Goal: Navigation & Orientation: Find specific page/section

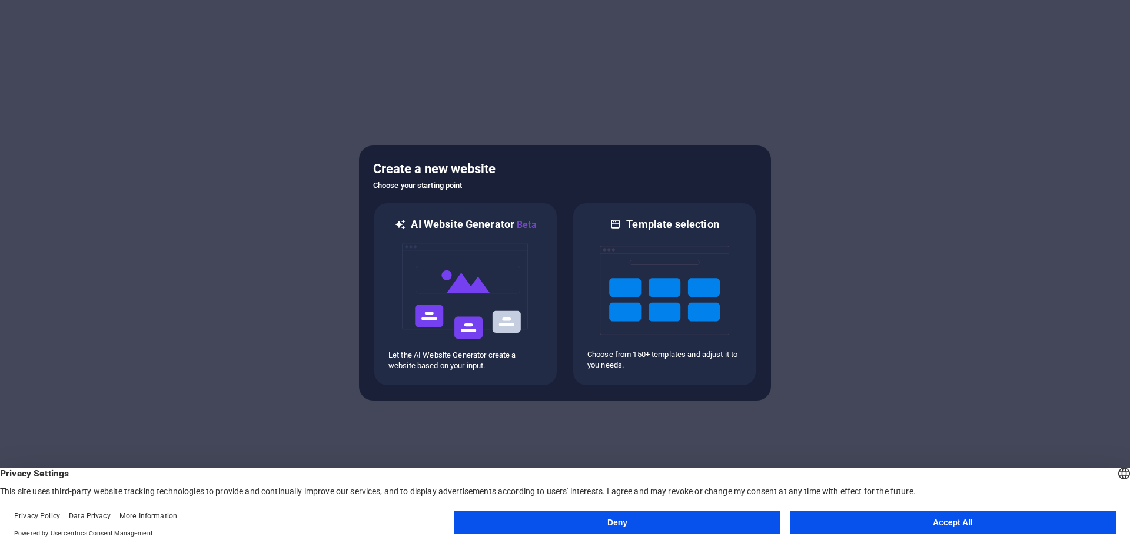
click at [961, 521] on button "Accept All" at bounding box center [953, 522] width 326 height 24
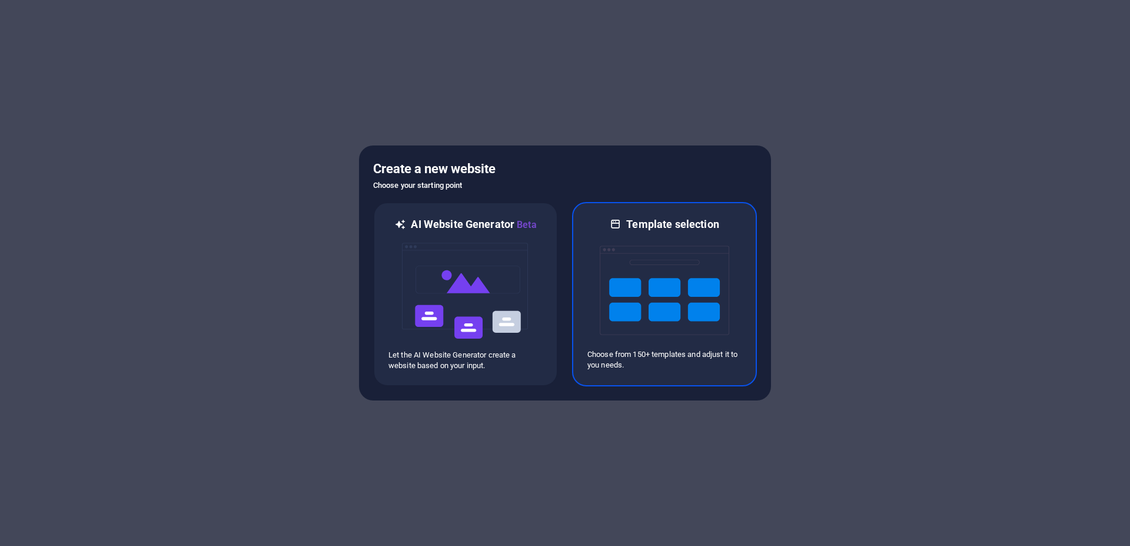
click at [623, 287] on img at bounding box center [665, 290] width 130 height 118
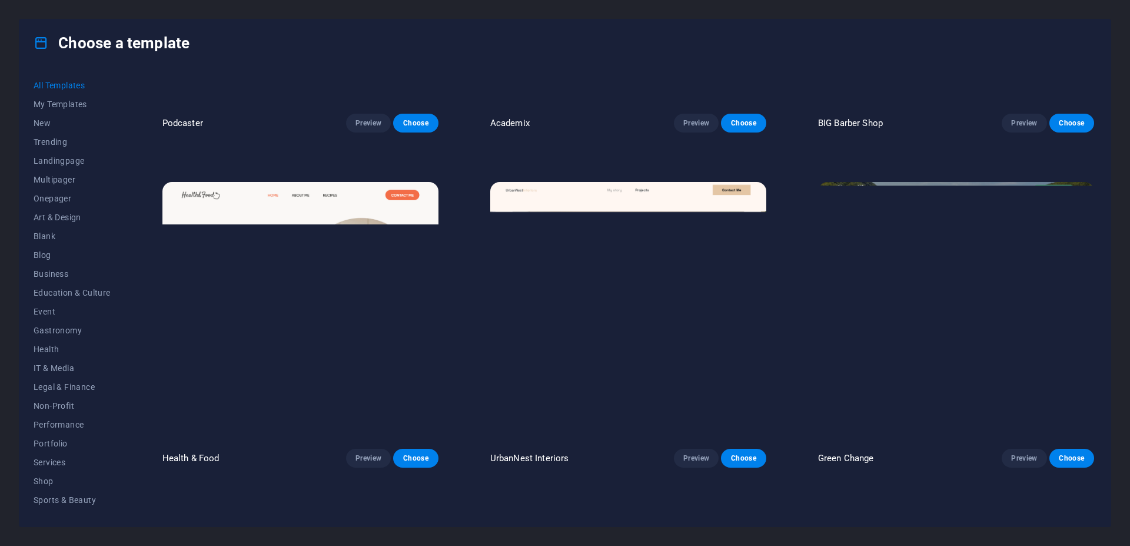
scroll to position [2190, 0]
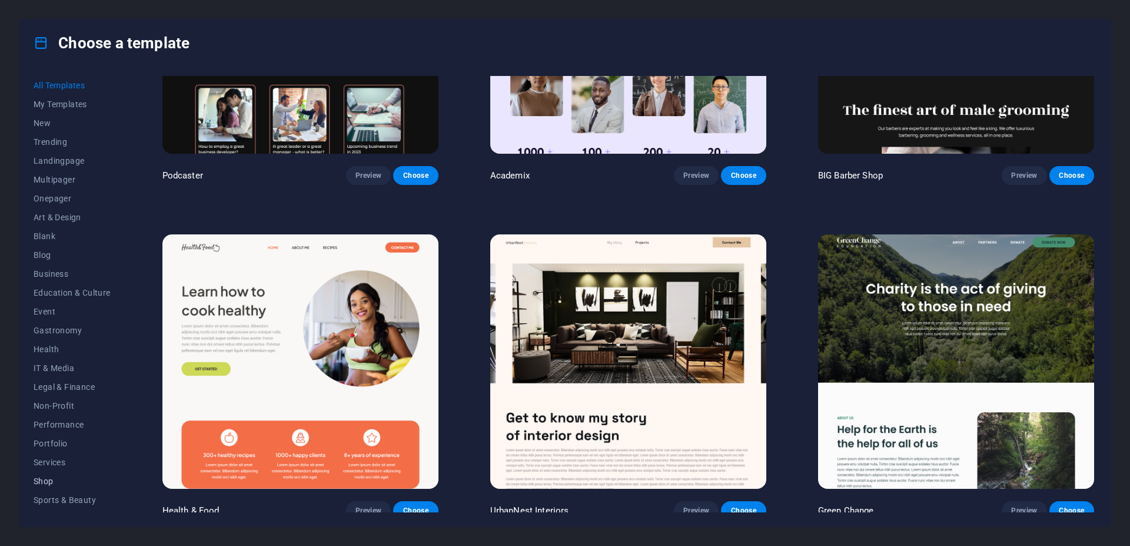
click at [51, 483] on span "Shop" at bounding box center [72, 480] width 77 height 9
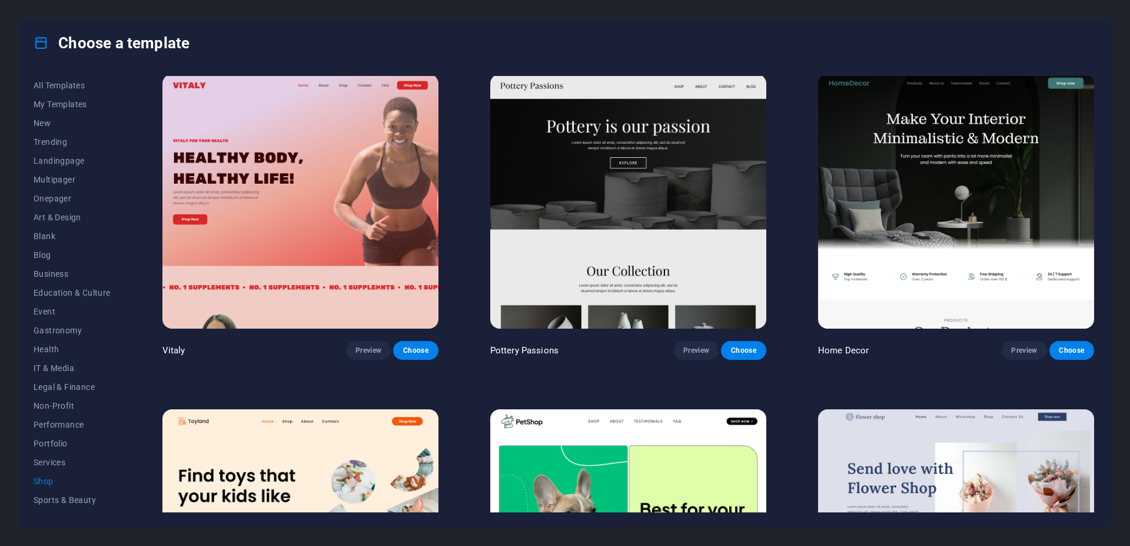
scroll to position [0, 0]
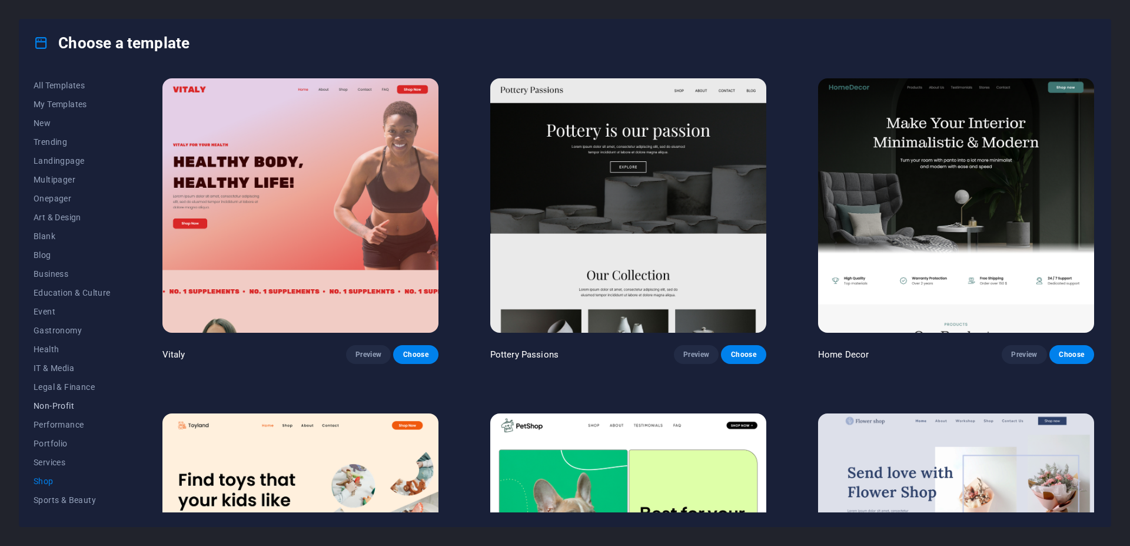
click at [59, 405] on span "Non-Profit" at bounding box center [72, 405] width 77 height 9
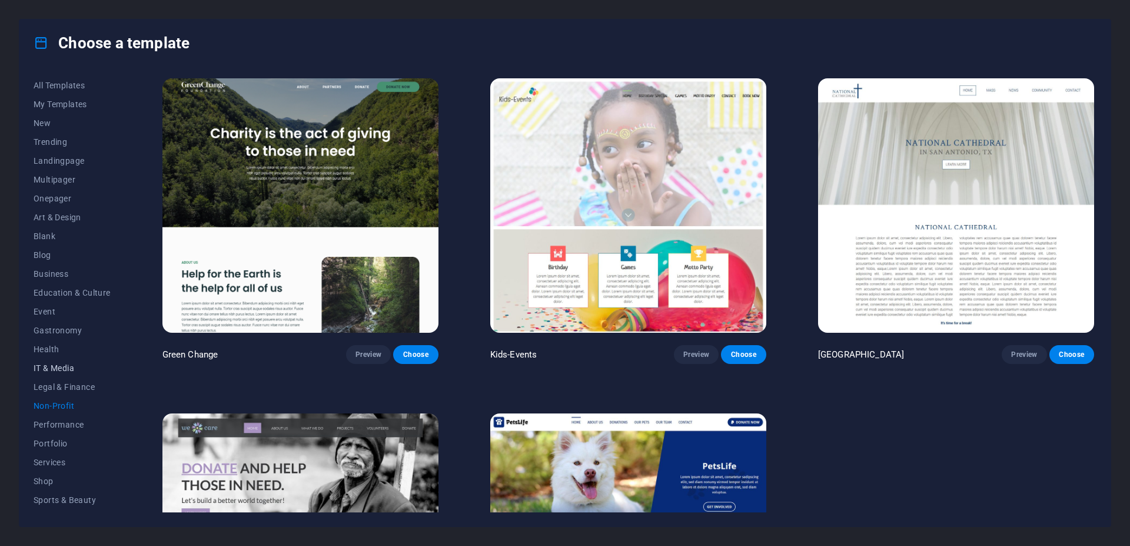
click at [58, 371] on span "IT & Media" at bounding box center [72, 367] width 77 height 9
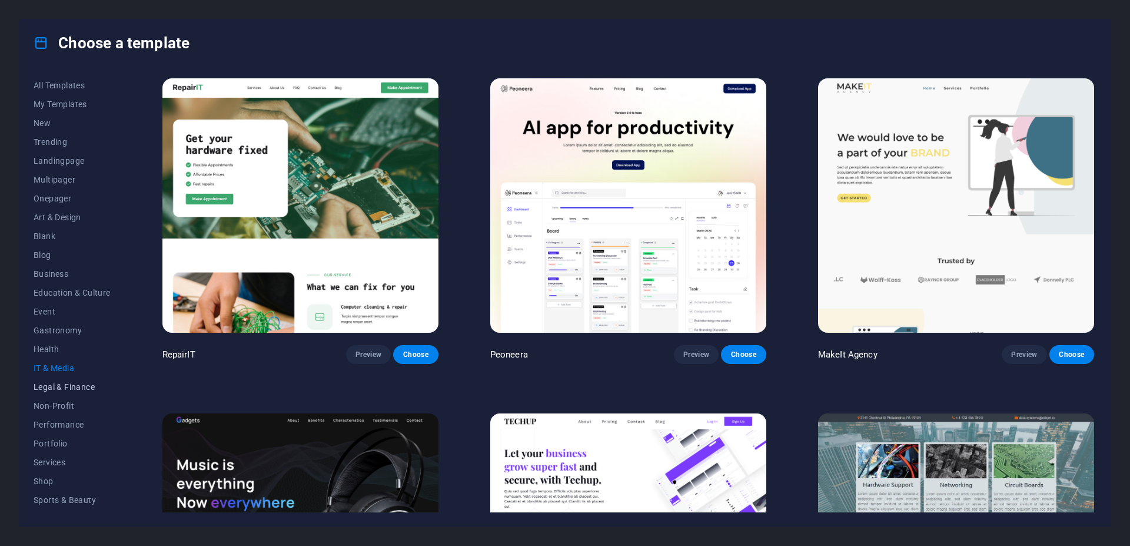
click at [48, 387] on span "Legal & Finance" at bounding box center [72, 386] width 77 height 9
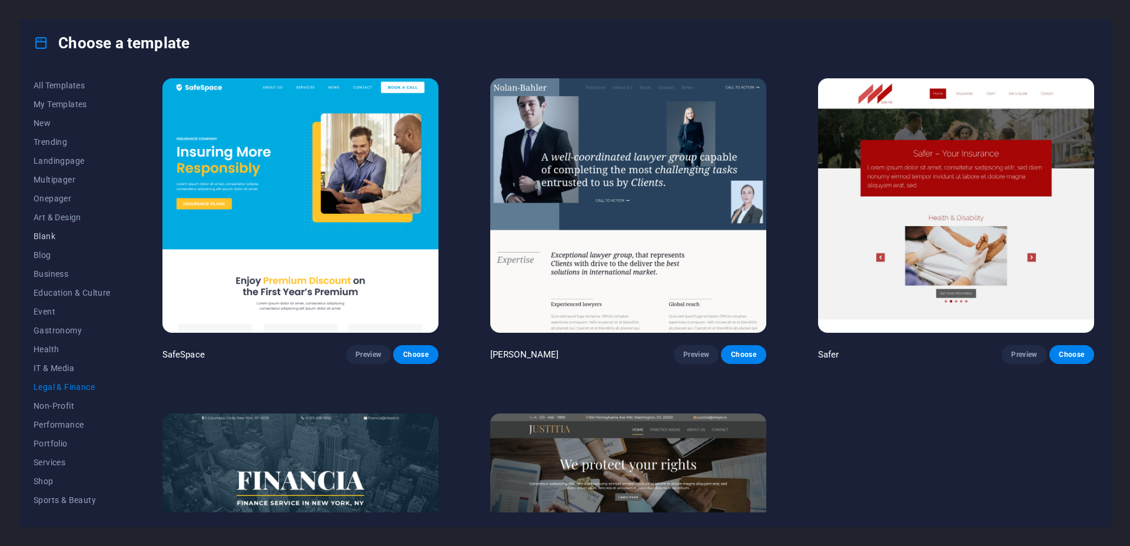
click at [46, 240] on span "Blank" at bounding box center [72, 235] width 77 height 9
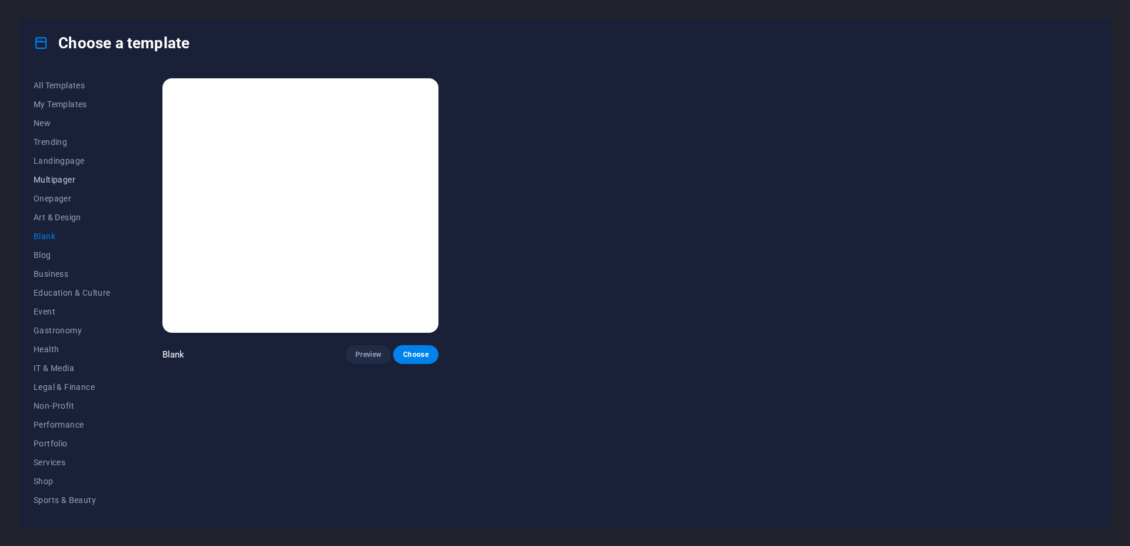
click at [49, 180] on span "Multipager" at bounding box center [72, 179] width 77 height 9
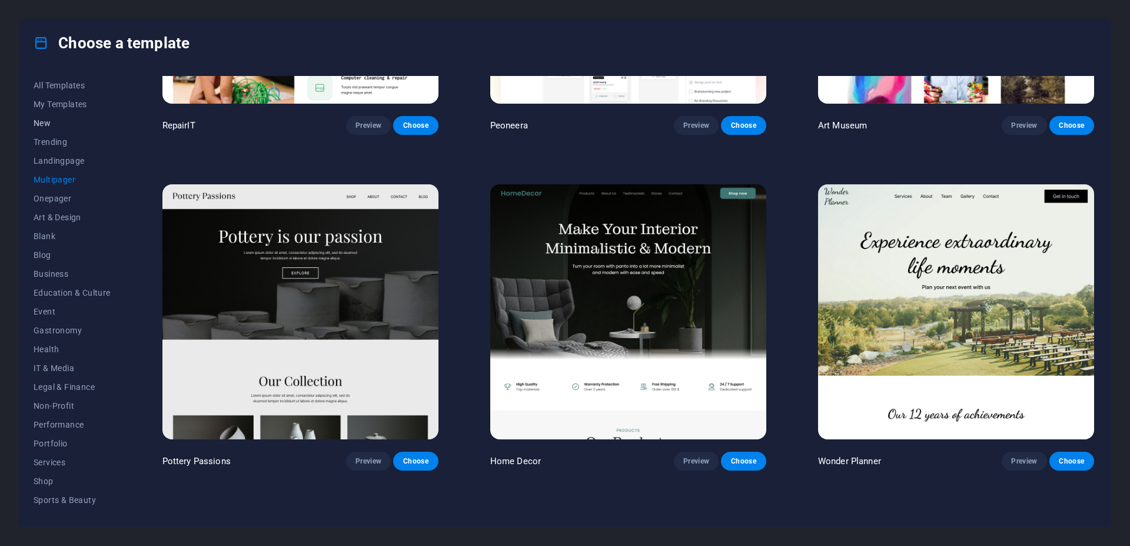
scroll to position [424, 0]
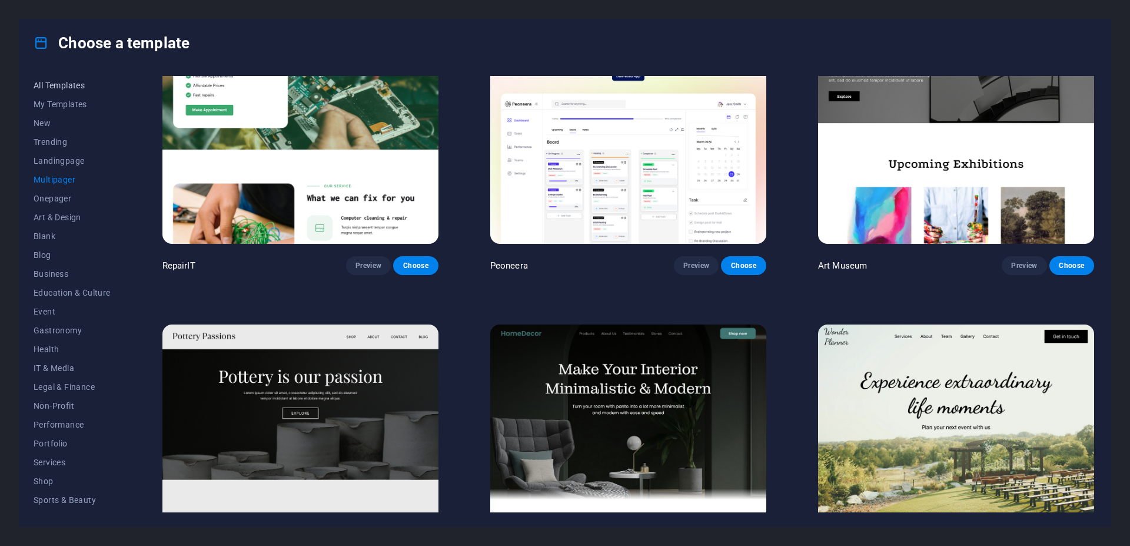
click at [65, 81] on span "All Templates" at bounding box center [72, 85] width 77 height 9
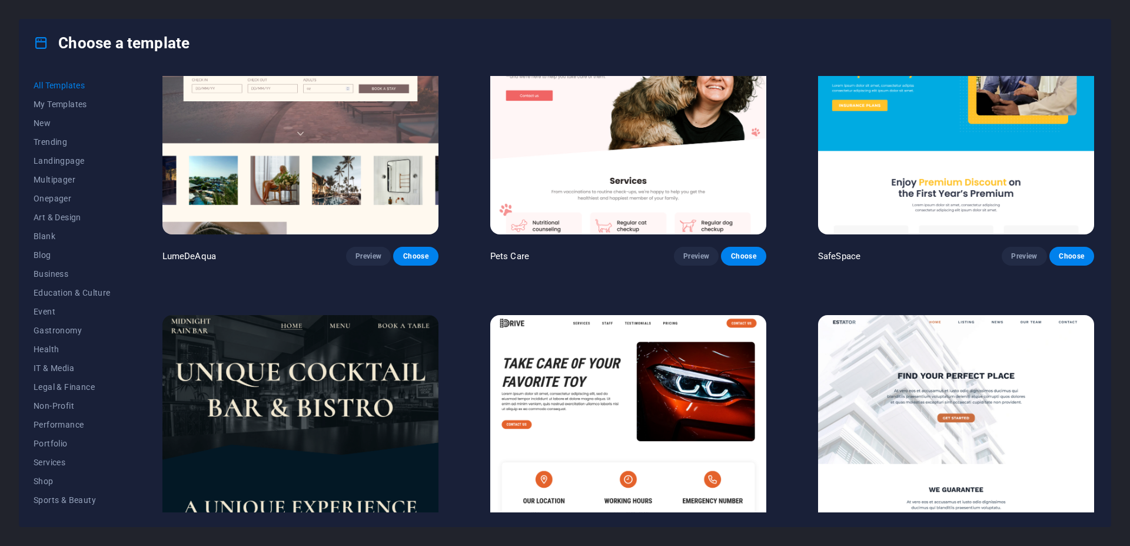
scroll to position [3532, 0]
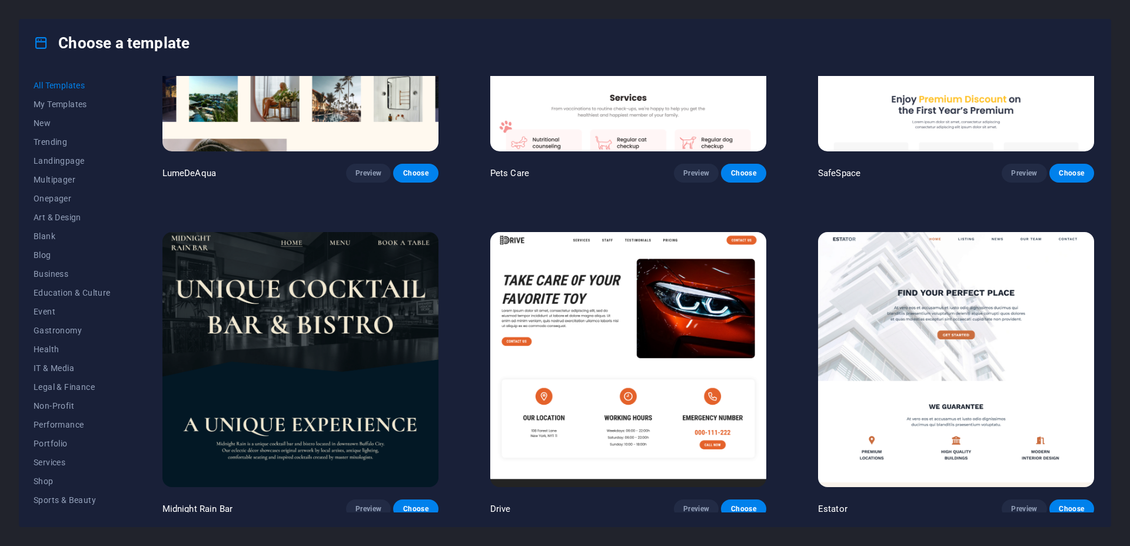
click at [135, 44] on h4 "Choose a template" at bounding box center [112, 43] width 156 height 19
click at [97, 44] on h4 "Choose a template" at bounding box center [112, 43] width 156 height 19
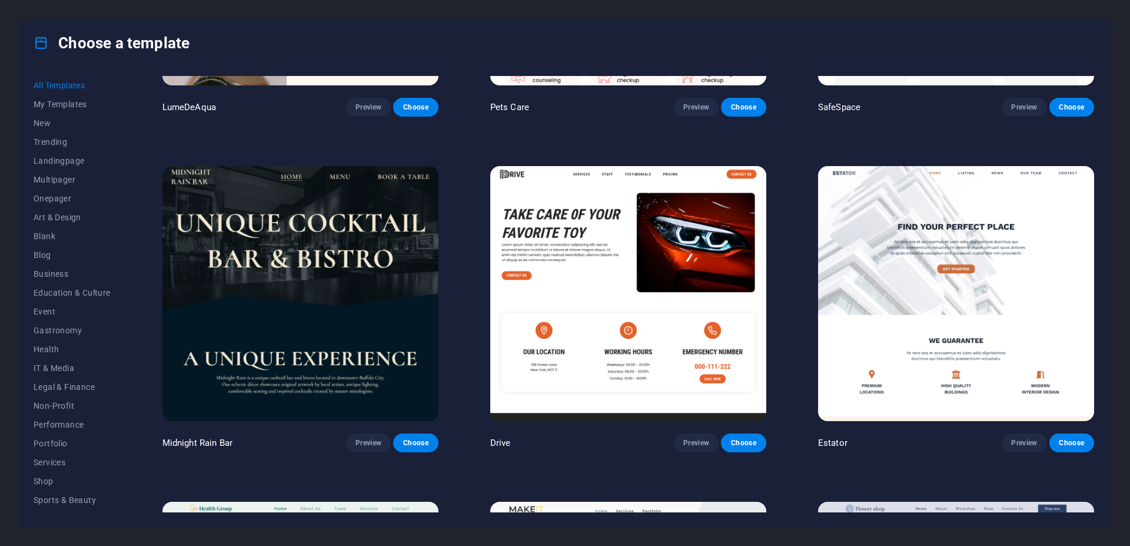
scroll to position [3674, 0]
